Goal: Register for event/course

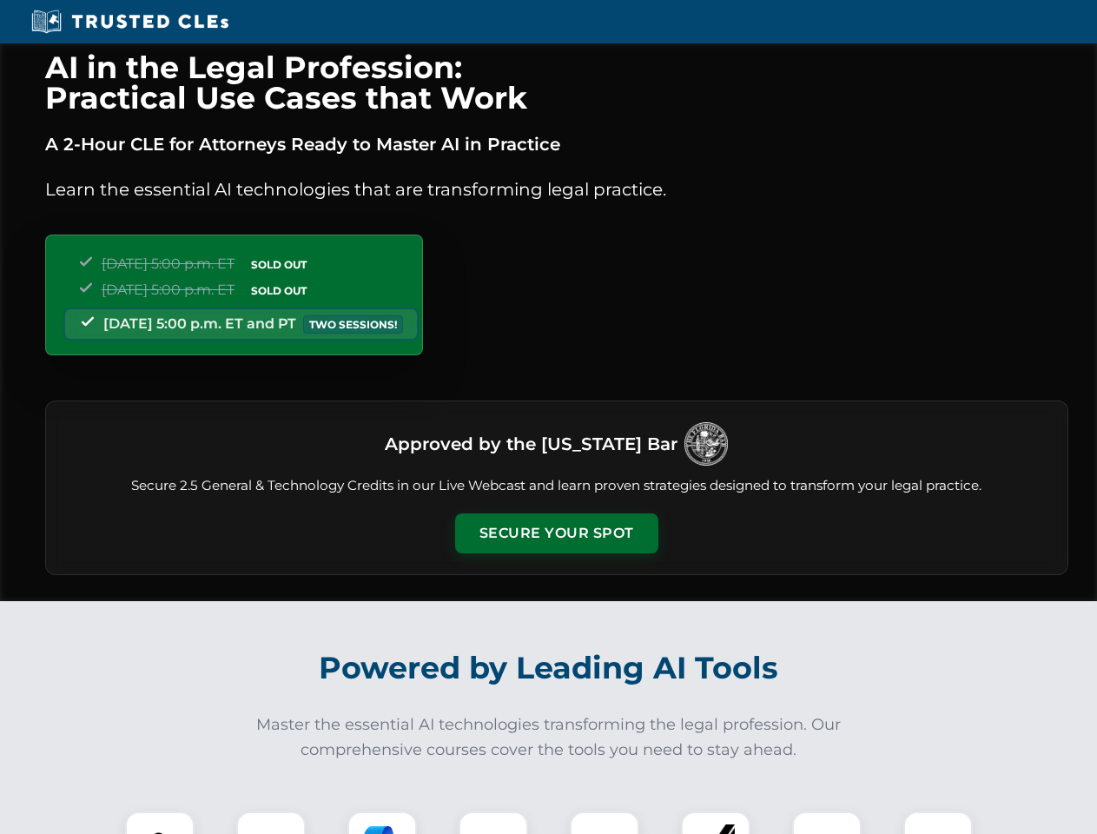
click at [556, 533] on button "Secure Your Spot" at bounding box center [556, 533] width 203 height 40
click at [160, 822] on img at bounding box center [160, 846] width 50 height 50
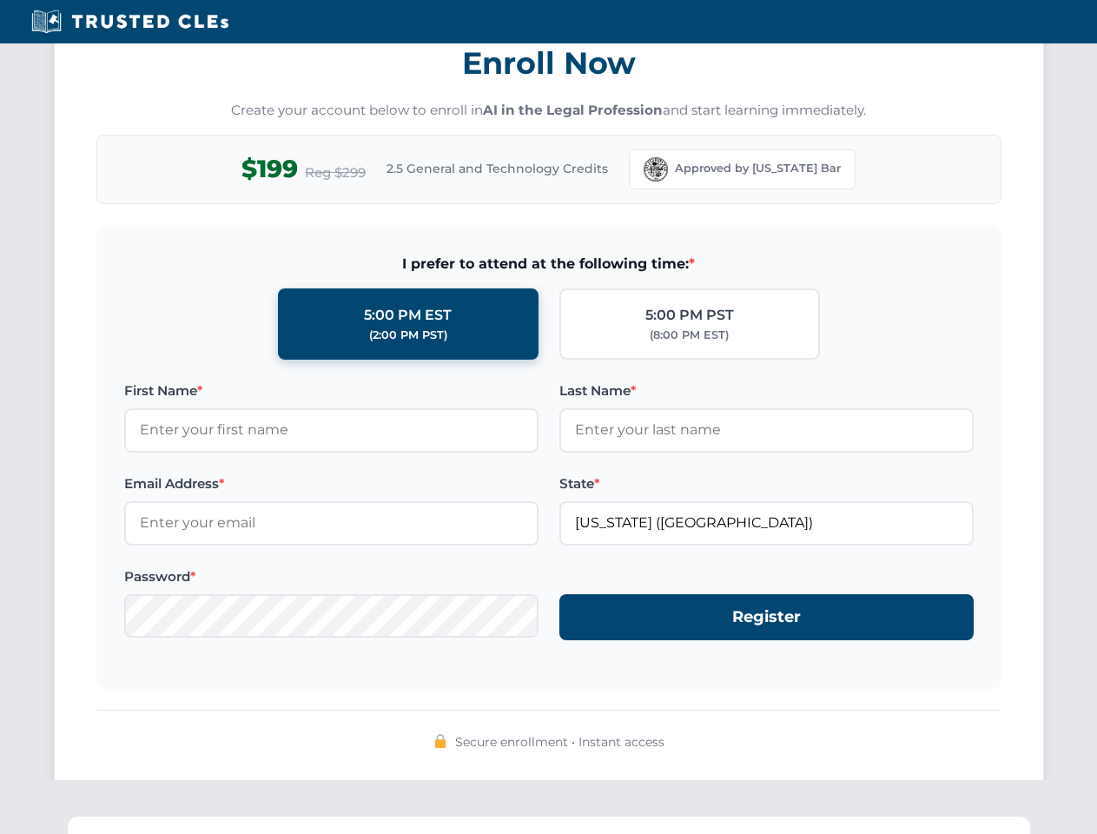
scroll to position [1705, 0]
